Goal: Task Accomplishment & Management: Manage account settings

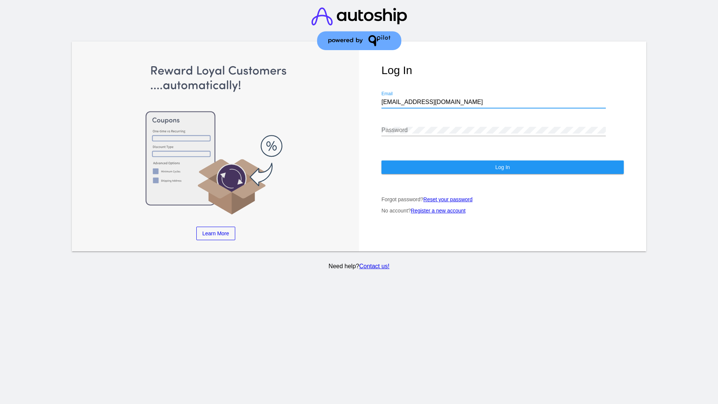
type input "[EMAIL_ADDRESS][DOMAIN_NAME]"
click at [502, 167] on span "Log In" at bounding box center [502, 167] width 15 height 6
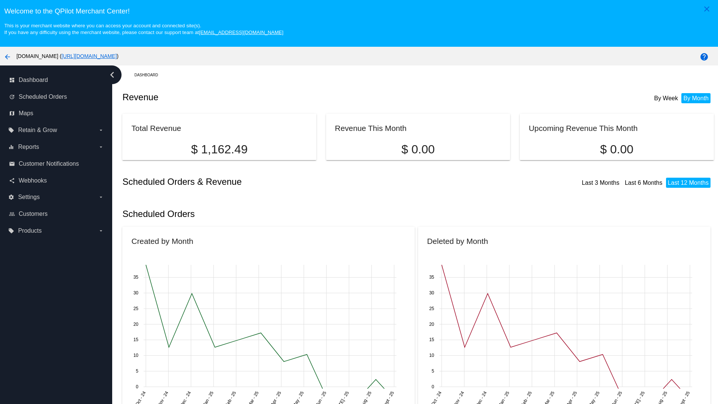
click at [56, 230] on label "local_offer Products arrow_drop_down" at bounding box center [55, 231] width 95 height 12
click at [0, 0] on input "local_offer Products arrow_drop_down" at bounding box center [0, 0] width 0 height 0
click at [34, 246] on span "Products" at bounding box center [34, 246] width 22 height 6
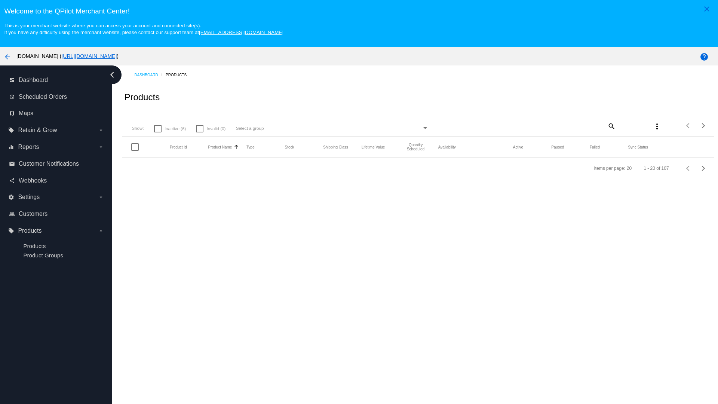
click at [170, 128] on span "Inactive (6)" at bounding box center [174, 128] width 21 height 9
click at [158, 132] on input "Inactive (6)" at bounding box center [157, 132] width 0 height 0
checkbox input "true"
click at [610, 126] on mat-icon "search" at bounding box center [610, 126] width 9 height 12
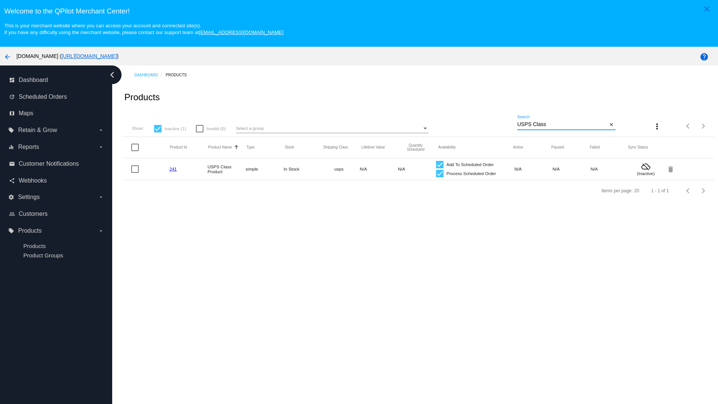
type input "Variable Enable"
